Goal: Transaction & Acquisition: Purchase product/service

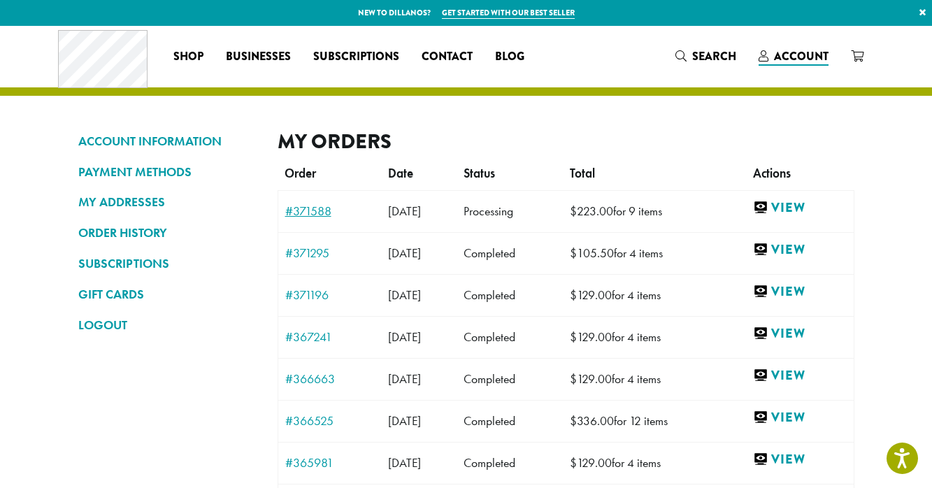
click at [321, 212] on link "#371588" at bounding box center [329, 211] width 89 height 13
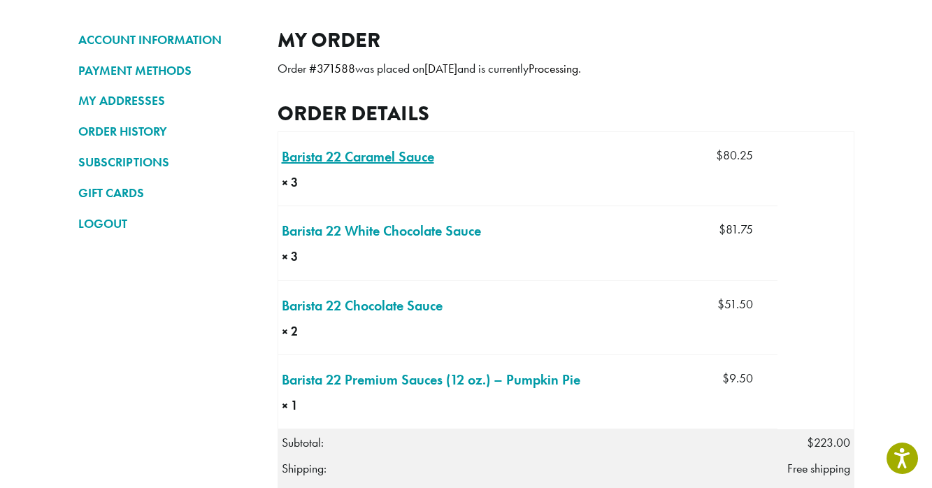
scroll to position [106, 0]
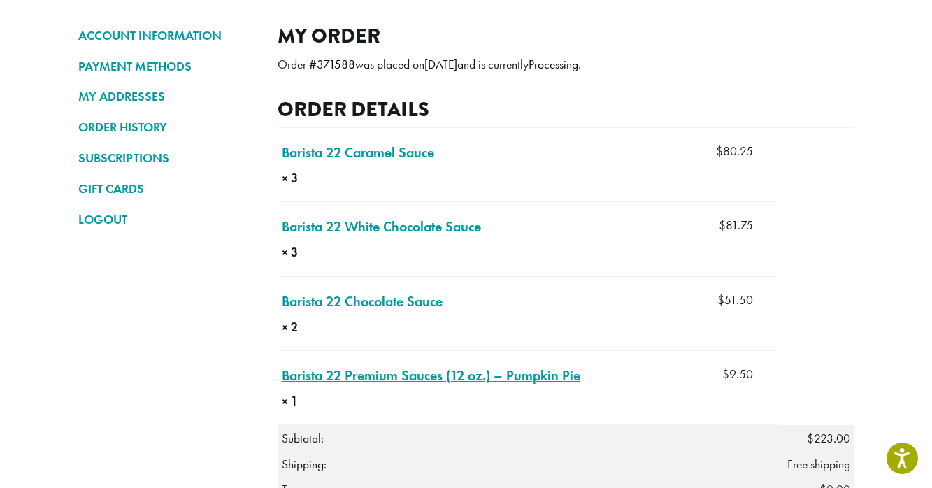
click at [399, 380] on link "Barista 22 Premium Sauces (12 oz.) – Pumpkin Pie × 1" at bounding box center [431, 375] width 299 height 21
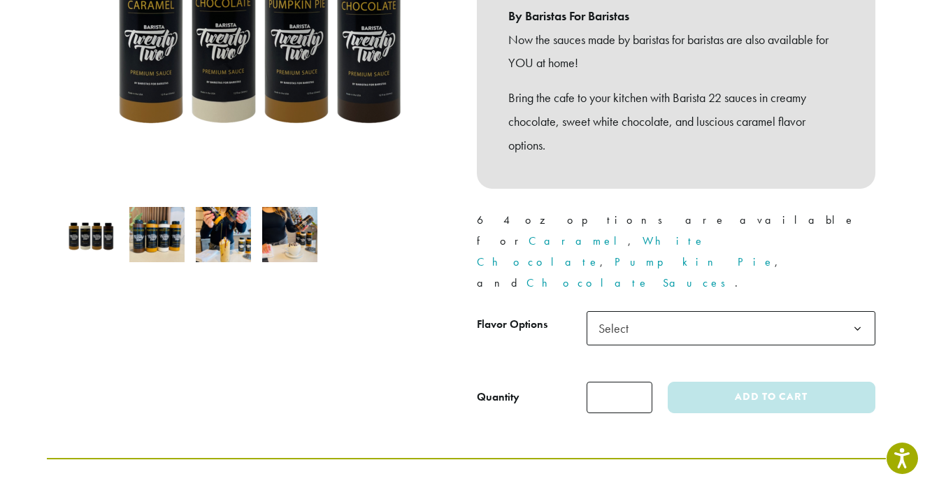
scroll to position [323, 0]
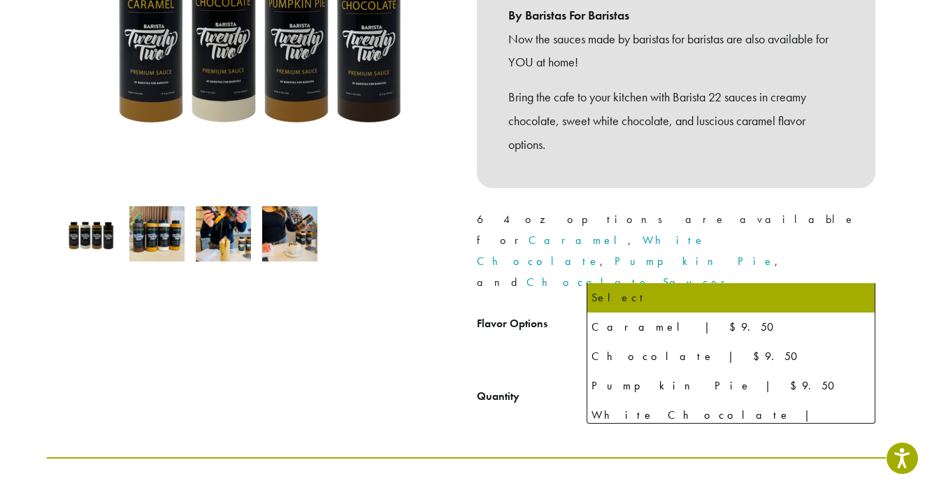
click at [654, 311] on span "Select" at bounding box center [731, 328] width 289 height 34
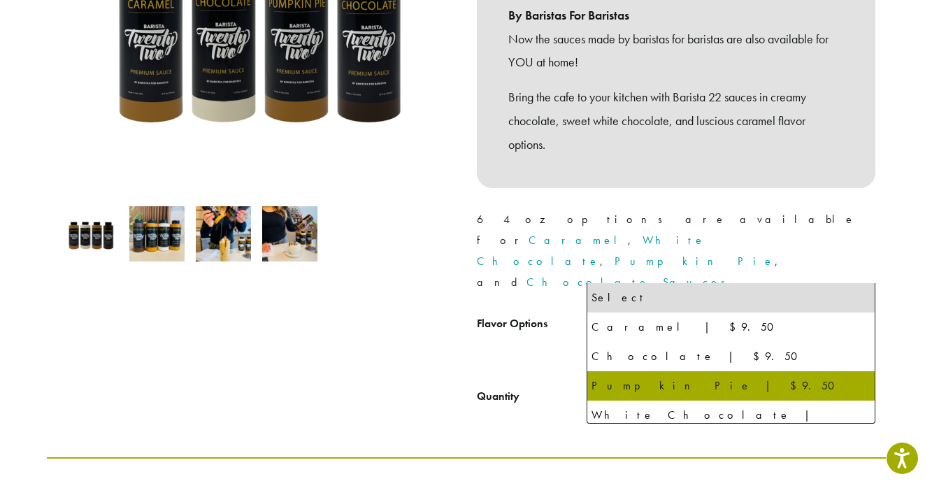
select select "**********"
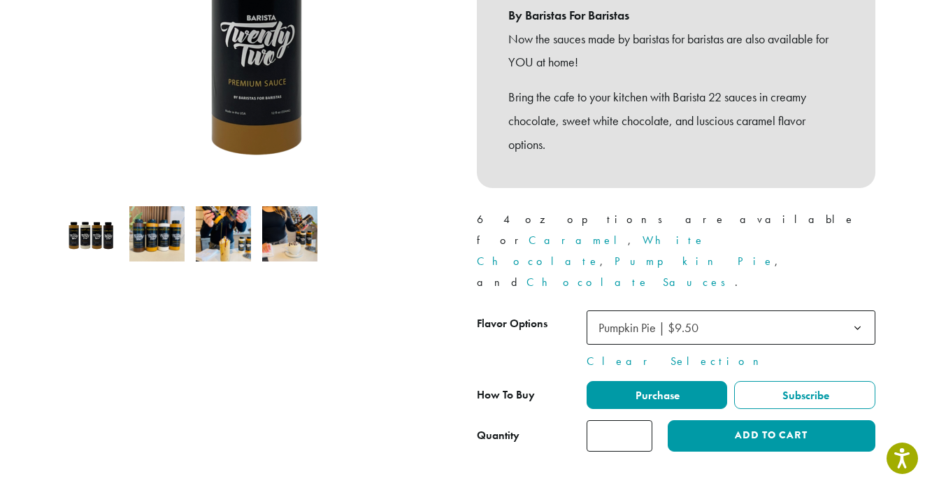
click at [639, 420] on input "*" at bounding box center [620, 435] width 66 height 31
type input "*"
click at [639, 420] on input "*" at bounding box center [620, 435] width 66 height 31
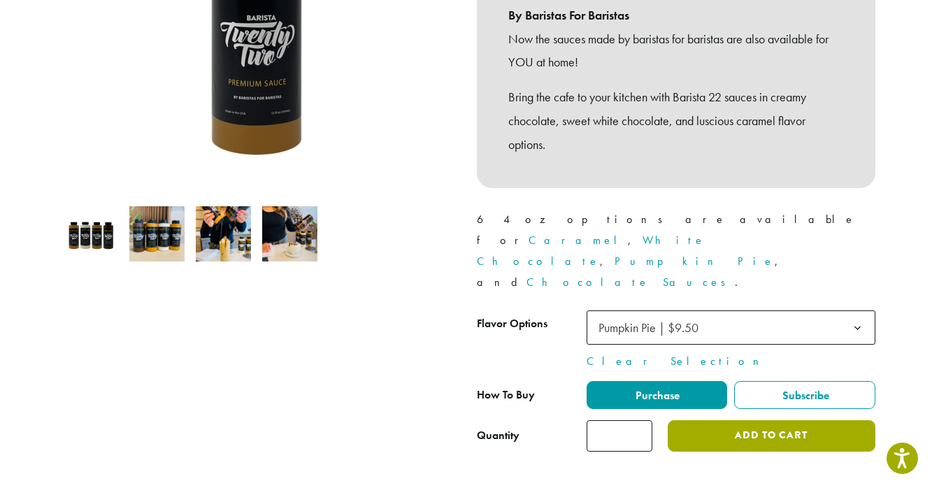
click at [691, 420] on button "Add to cart" at bounding box center [771, 435] width 207 height 31
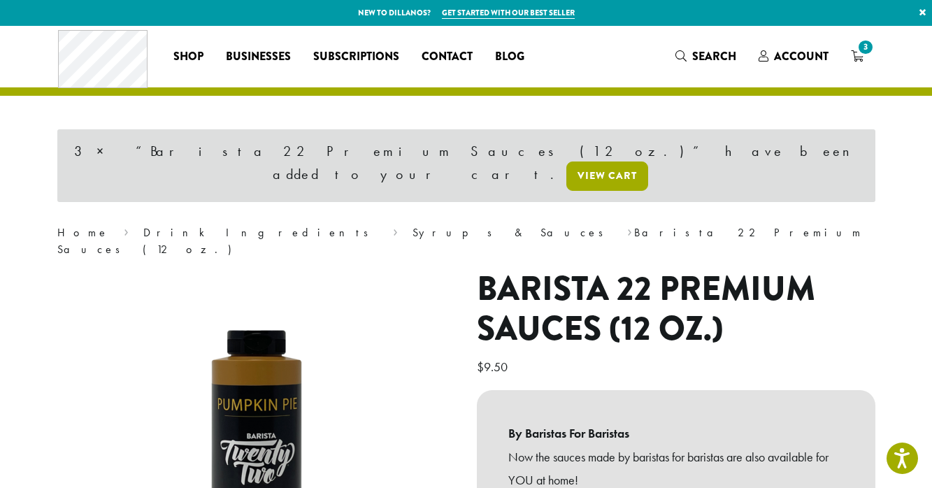
click at [648, 162] on link "View cart" at bounding box center [608, 176] width 82 height 29
